Goal: Feedback & Contribution: Leave review/rating

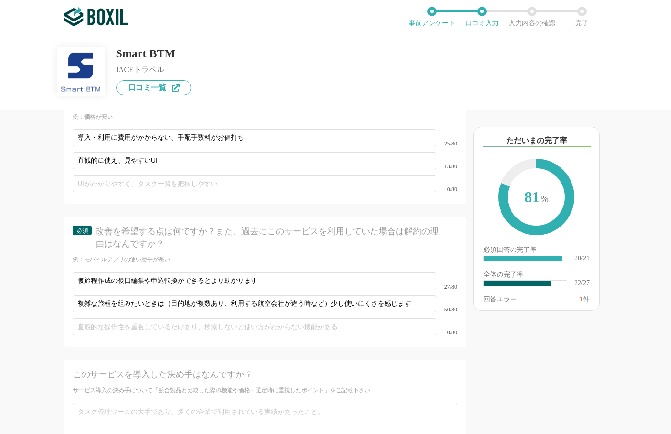
scroll to position [2029, 0]
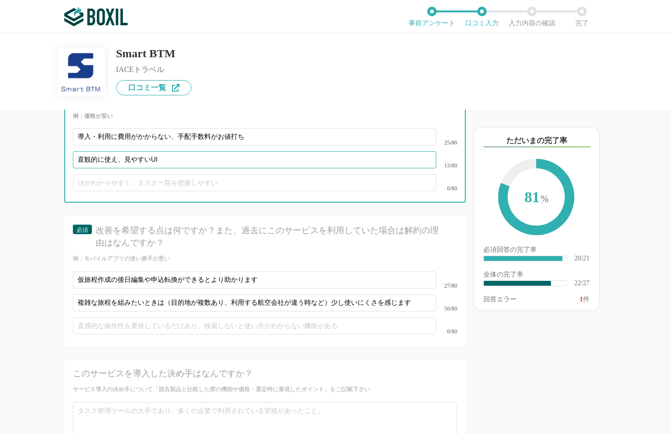
drag, startPoint x: 126, startPoint y: 148, endPoint x: 160, endPoint y: 148, distance: 33.8
click at [160, 151] on input "直観的に使え、見やすいUI" at bounding box center [255, 159] width 364 height 17
click at [117, 151] on input "直観的に使え、見やすいUI" at bounding box center [255, 159] width 364 height 17
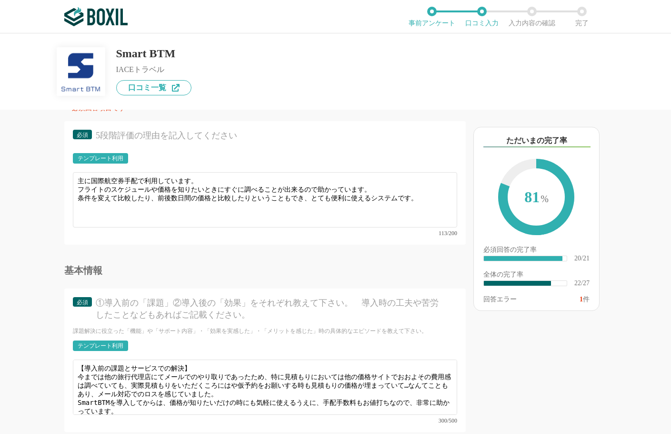
scroll to position [1648, 0]
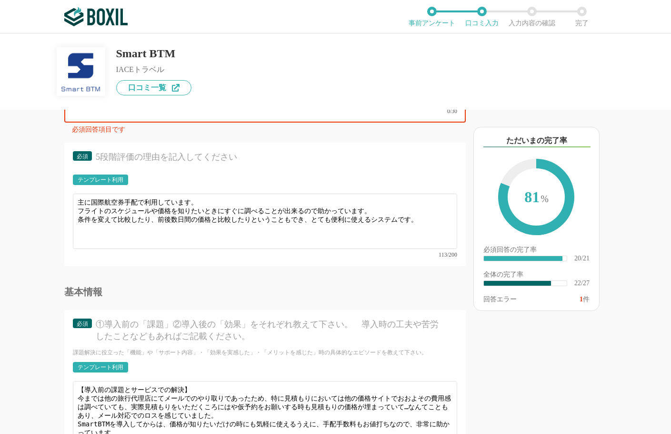
type input "直観的に使える、見やすいUI"
click at [115, 112] on div "0/30" at bounding box center [265, 111] width 385 height 6
click at [95, 116] on div "必須 口コミタイトル このサービスについて最も伝えたいことはなんですか？ 0/30" at bounding box center [265, 85] width 402 height 74
click at [73, 112] on div "0/30" at bounding box center [265, 111] width 385 height 6
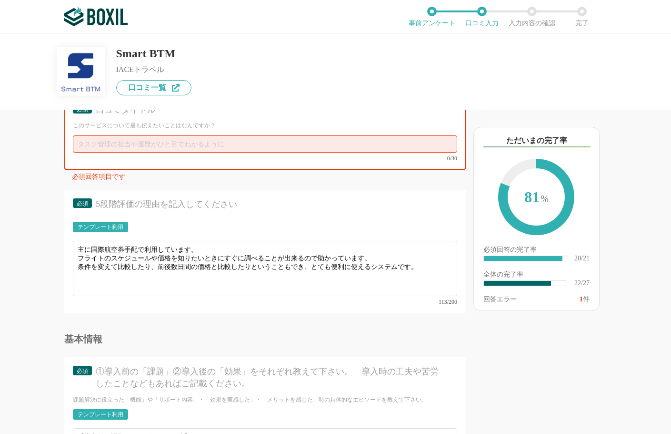
scroll to position [1600, 0]
click at [87, 140] on input "text" at bounding box center [265, 144] width 385 height 17
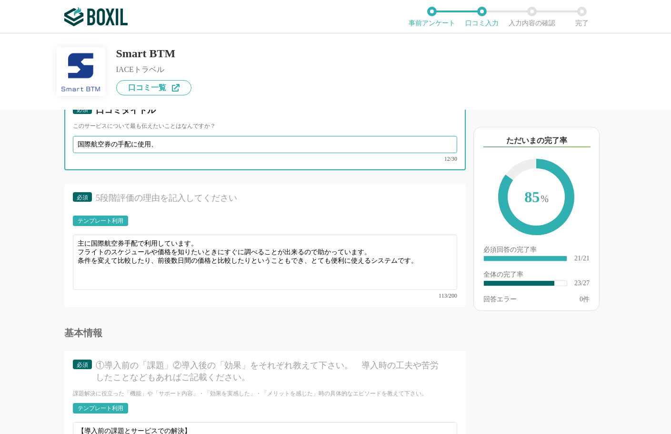
drag, startPoint x: 137, startPoint y: 144, endPoint x: 169, endPoint y: 143, distance: 31.9
click at [169, 143] on input "国際航空券の手配に使用、" at bounding box center [265, 144] width 385 height 17
type input "国際航空券の手配に役立てています"
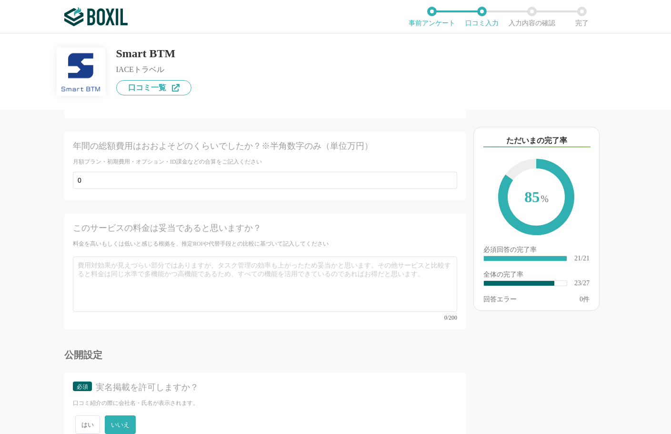
scroll to position [2499, 0]
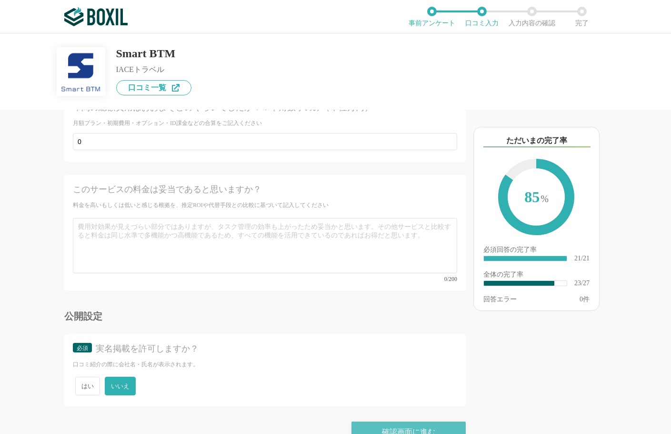
click at [387, 421] on div "確認画面に進む" at bounding box center [409, 431] width 114 height 21
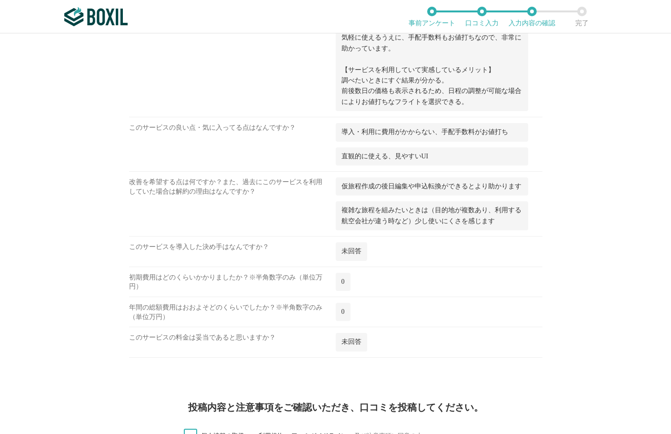
scroll to position [1088, 0]
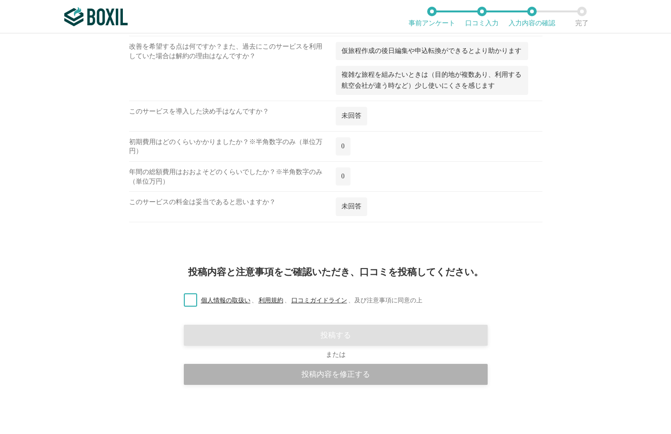
click at [266, 377] on div "投稿内容を修正する" at bounding box center [336, 374] width 304 height 21
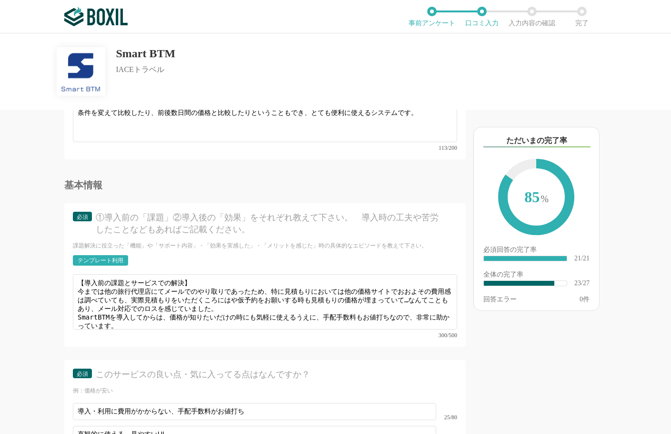
scroll to position [1763, 0]
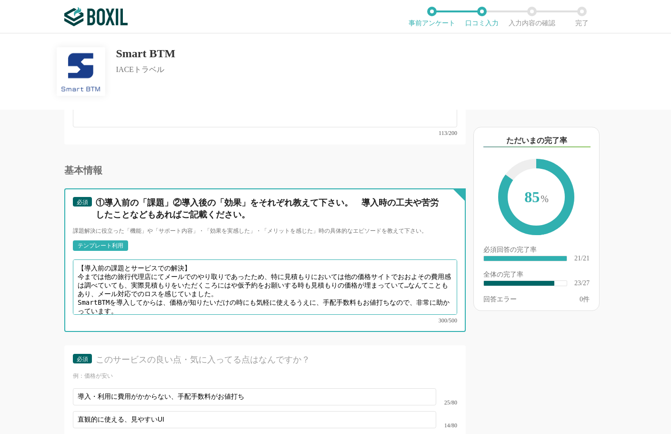
click at [253, 273] on textarea "【導入前の課題とサービスでの解決】 今までは他の旅行代理店にてメールでのやり取りであったため、特に見積もりにおいては他の価格サイトでおおよその費用感は調べてい…" at bounding box center [265, 286] width 385 height 55
drag, startPoint x: 157, startPoint y: 273, endPoint x: 173, endPoint y: 289, distance: 22.6
click at [158, 273] on textarea "【導入前の課題とサービスでの解決】 今までは他の旅行代理店にてメールでのやり取りであったため、特に見積もりにおいては他の価格サイトでおおよその費用感は調べてい…" at bounding box center [265, 286] width 385 height 55
drag, startPoint x: 208, startPoint y: 275, endPoint x: 220, endPoint y: 276, distance: 11.9
click at [220, 276] on textarea "【導入前の課題とサービスでの解決】 今までは他の旅行代理店にてメールでのやり取りであったため、特に見積もりにおいては他の価格サイトでおおよその費用感は調べてい…" at bounding box center [265, 286] width 385 height 55
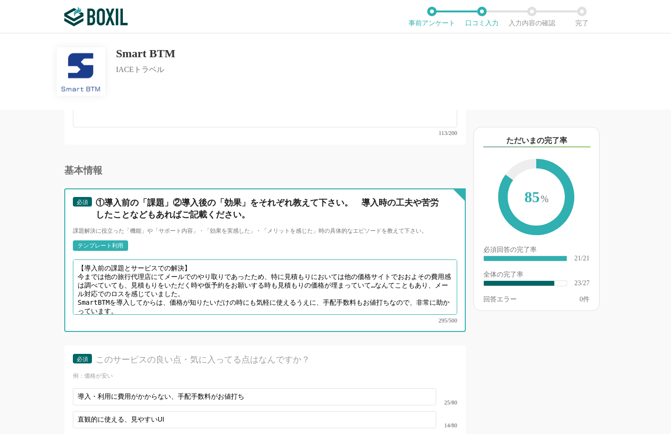
click at [290, 275] on textarea "【導入前の課題とサービスでの解決】 今までは他の旅行代理店にてメールでのやり取りであったため、特に見積もりにおいては他の価格サイトでおおよその費用感は調べてい…" at bounding box center [265, 286] width 385 height 55
click at [146, 280] on textarea "【導入前の課題とサービスでの解決】 今までは他の旅行代理店にてメールでのやり取りであったため、特に見積もりにおいては他の価格サイトでおおよその費用感は調べてい…" at bounding box center [265, 286] width 385 height 55
click at [143, 283] on textarea "【導入前の課題とサービスでの解決】 今までは他の旅行代理店にてメールでのやり取りであったため、特に見積もりにおいては他の価格サイトでおおよその費用感は調べてい…" at bounding box center [265, 286] width 385 height 55
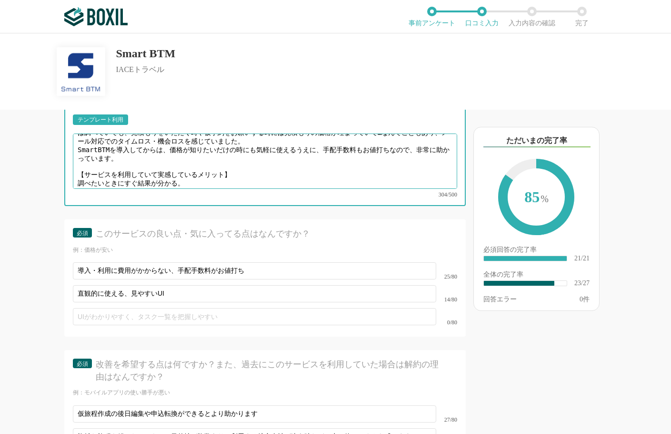
scroll to position [1906, 0]
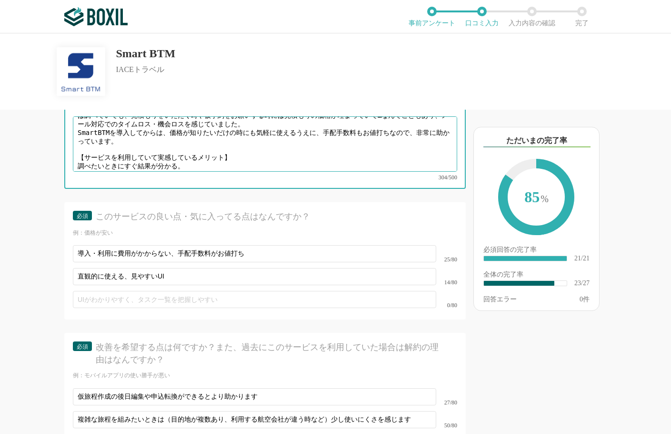
click at [261, 153] on textarea "【導入前の課題とサービスでの解決】 今までは他の旅行代理店にてメールでのやり取りであったため、特に見積もりにおいては他の価格サイトでおおよその費用感は調べてい…" at bounding box center [265, 143] width 385 height 55
click at [267, 153] on textarea "【導入前の課題とサービスでの解決】 今までは他の旅行代理店にてメールでのやり取りであったため、特に見積もりにおいては他の価格サイトでおおよその費用感は調べてい…" at bounding box center [265, 143] width 385 height 55
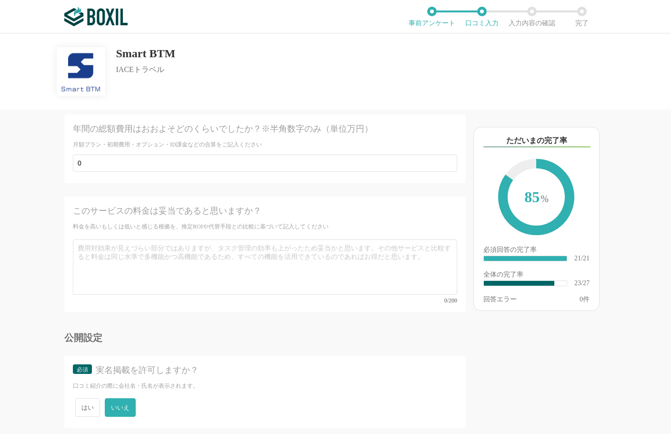
scroll to position [2499, 0]
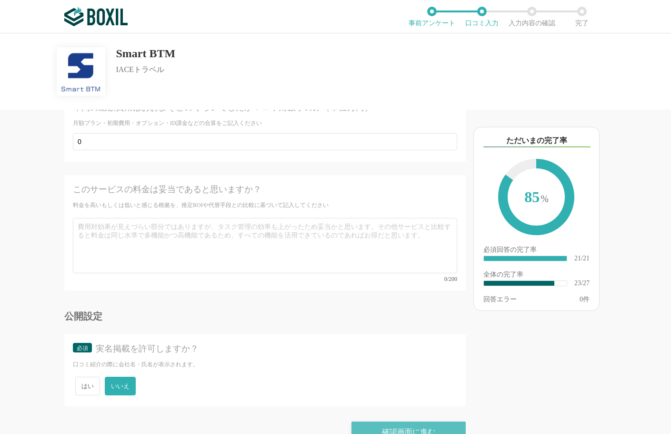
type textarea "【導入前の課題とサービスでの解決】 今までは他の旅行代理店にてメールでのやり取りであったため、特に見積もりにおいては他の価格サイトでおおよその費用感は調べてい…"
click at [381, 421] on div "確認画面に進む" at bounding box center [409, 431] width 114 height 21
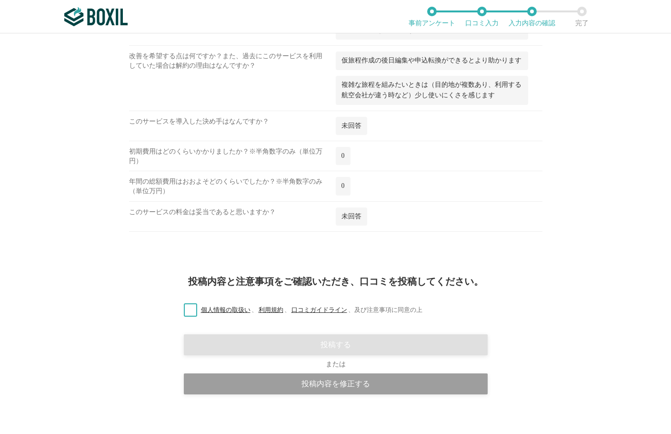
scroll to position [1099, 0]
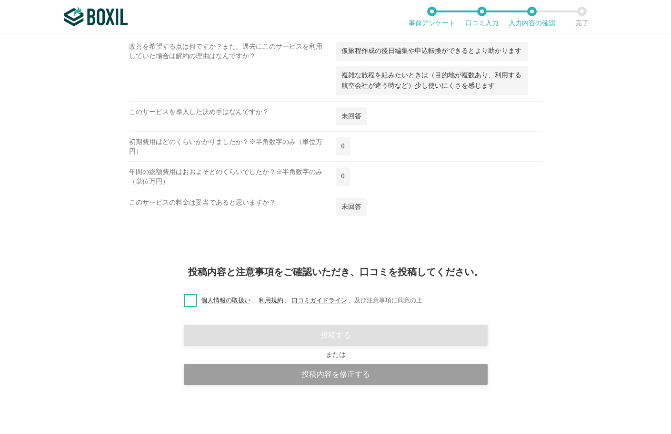
click at [187, 299] on label "個人情報の取扱い 、 利用規約 、 口コミガイドライン 、 及び注意事項に同意の上" at bounding box center [299, 300] width 246 height 10
click at [0, 0] on input "個人情報の取扱い 、 利用規約 、 口コミガイドライン 、 及び注意事項に同意の上" at bounding box center [0, 0] width 0 height 0
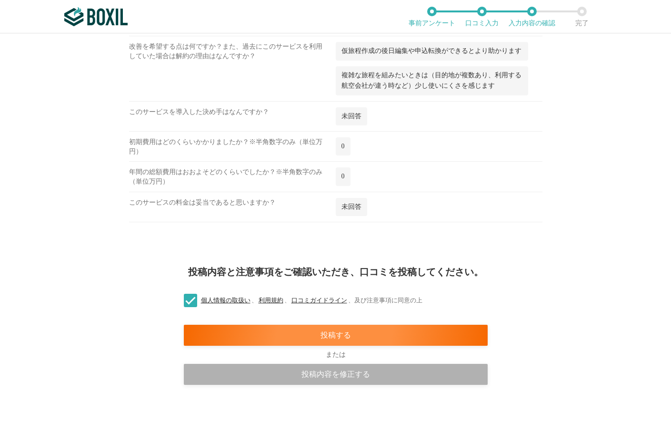
click at [313, 377] on div "投稿内容を修正する" at bounding box center [336, 374] width 304 height 21
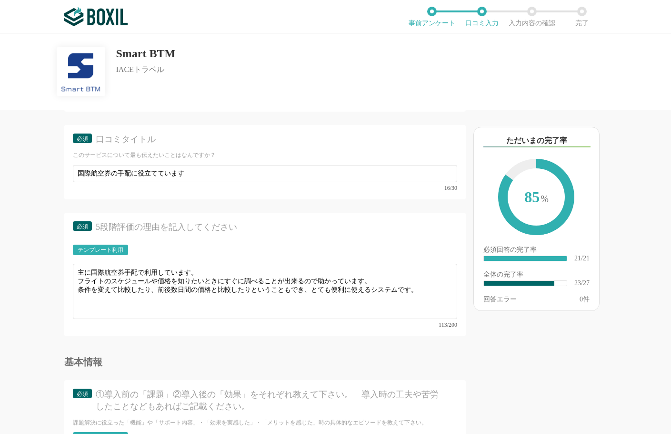
scroll to position [1572, 0]
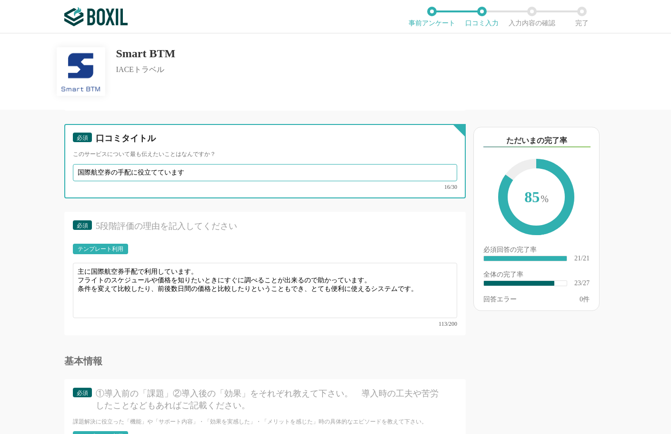
drag, startPoint x: 152, startPoint y: 172, endPoint x: 200, endPoint y: 170, distance: 47.7
click at [199, 170] on input "国際航空券の手配に役立てています" at bounding box center [265, 172] width 385 height 17
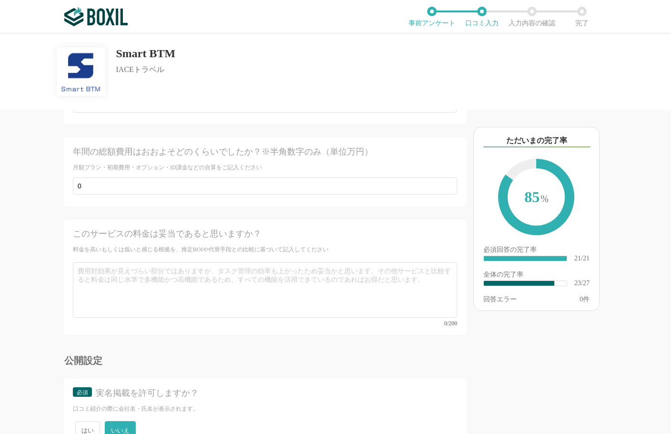
scroll to position [2499, 0]
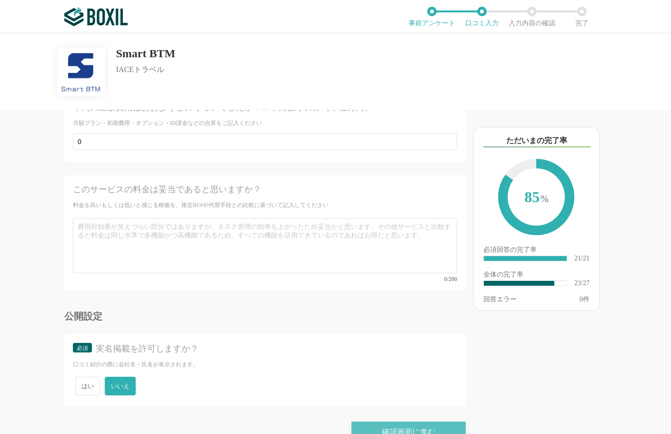
type input "国際航空券の手配に役立っています"
click at [399, 421] on div "確認画面に進む" at bounding box center [409, 431] width 114 height 21
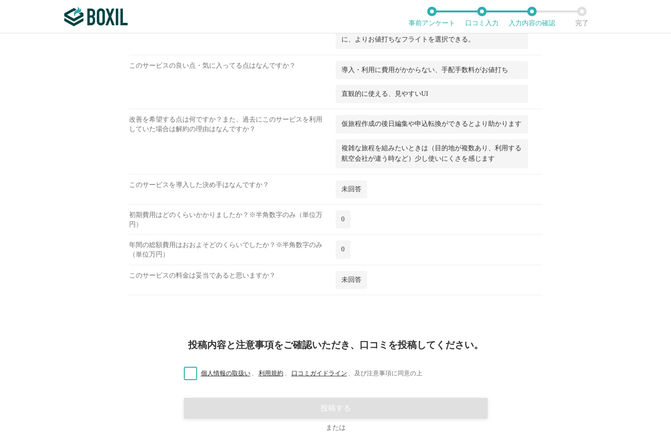
scroll to position [1099, 0]
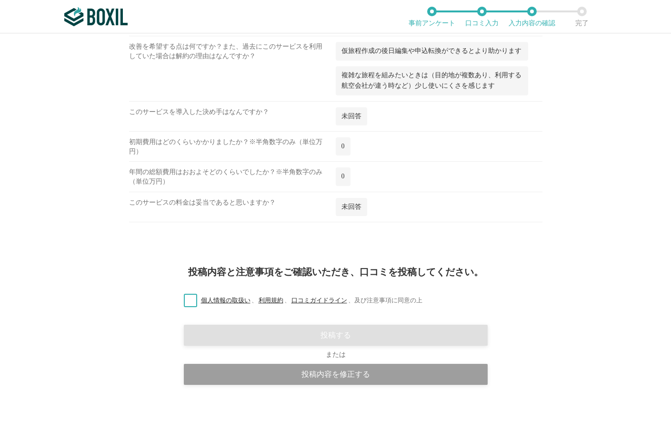
click at [187, 298] on label "個人情報の取扱い 、 利用規約 、 口コミガイドライン 、 及び注意事項に同意の上" at bounding box center [299, 300] width 246 height 10
click at [0, 0] on input "個人情報の取扱い 、 利用規約 、 口コミガイドライン 、 及び注意事項に同意の上" at bounding box center [0, 0] width 0 height 0
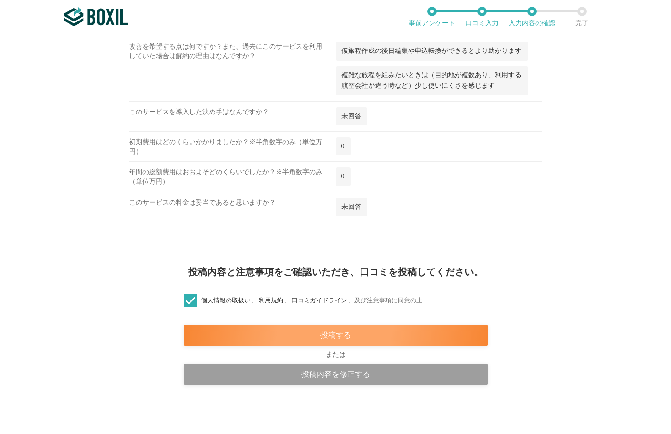
click at [301, 332] on div "投稿する" at bounding box center [336, 334] width 304 height 21
